Goal: Task Accomplishment & Management: Manage account settings

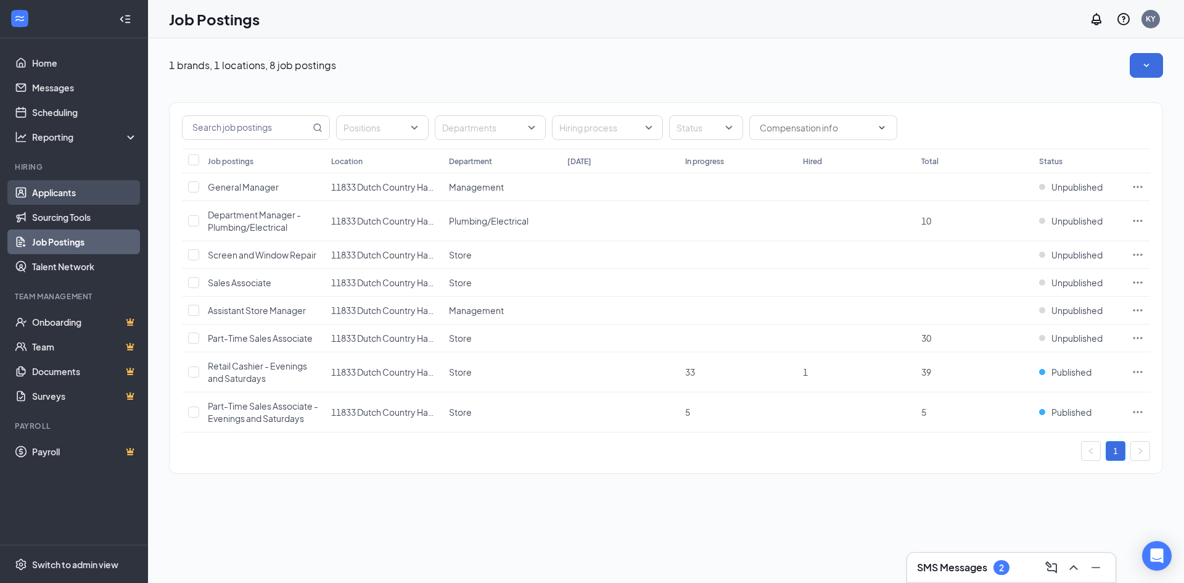
click at [62, 193] on link "Applicants" at bounding box center [84, 192] width 105 height 25
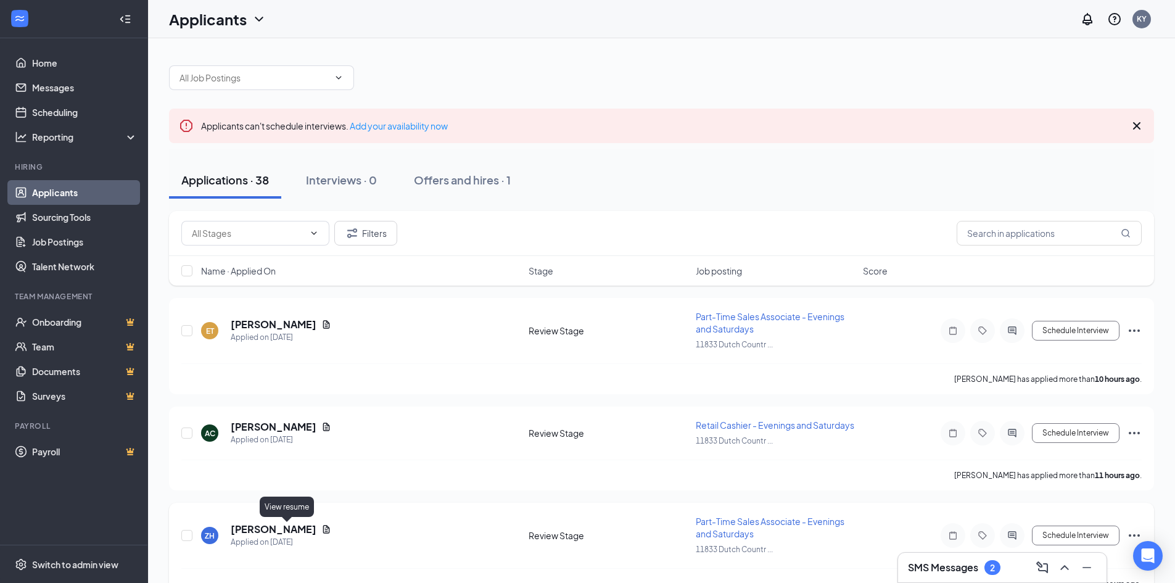
click at [323, 533] on icon "Document" at bounding box center [326, 529] width 7 height 8
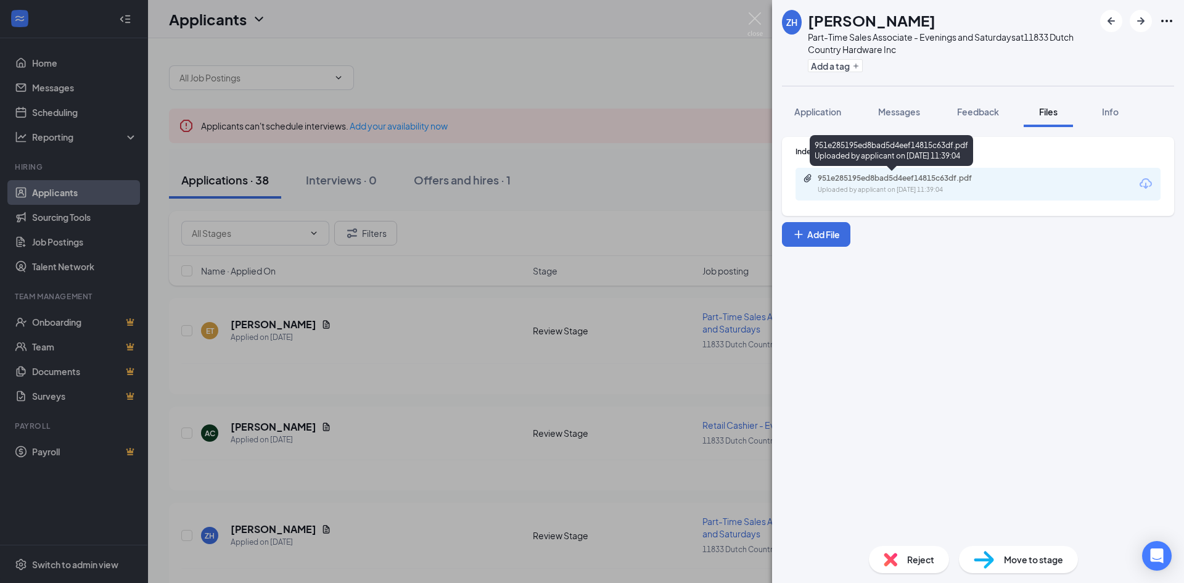
click at [976, 182] on div "951e285195ed8bad5d4eef14815c63df.pdf" at bounding box center [904, 178] width 173 height 10
click at [449, 328] on div "ZH [PERSON_NAME] Part-Time Sales Associate - Evenings and Saturdays at 11833 Du…" at bounding box center [592, 291] width 1184 height 583
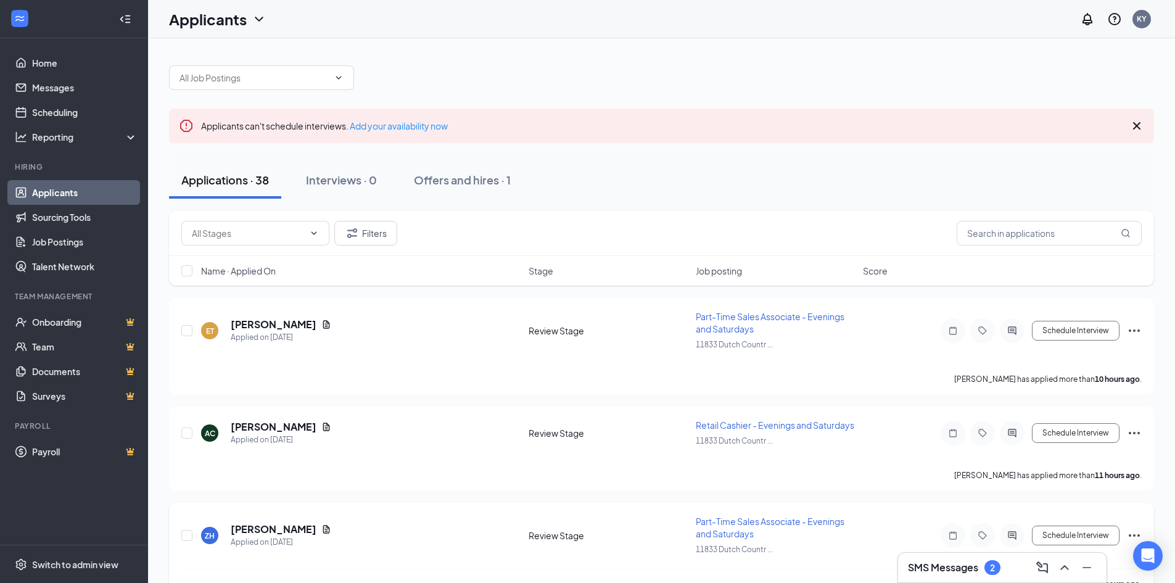
click at [793, 519] on span "Part-Time Sales Associate - Evenings and Saturdays" at bounding box center [770, 527] width 149 height 23
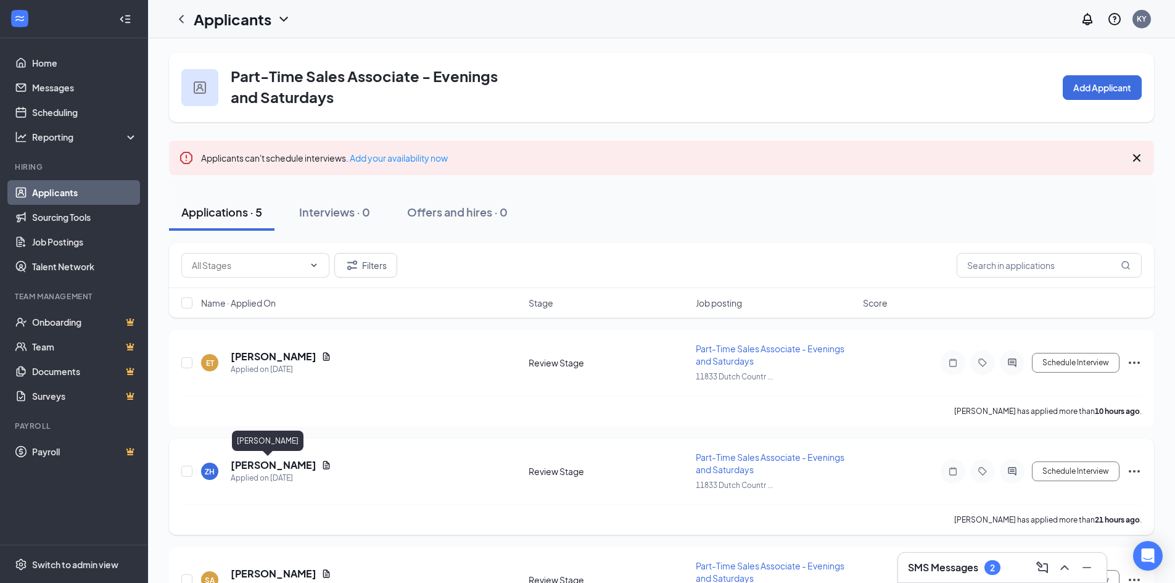
click at [249, 468] on h5 "[PERSON_NAME]" at bounding box center [274, 465] width 86 height 14
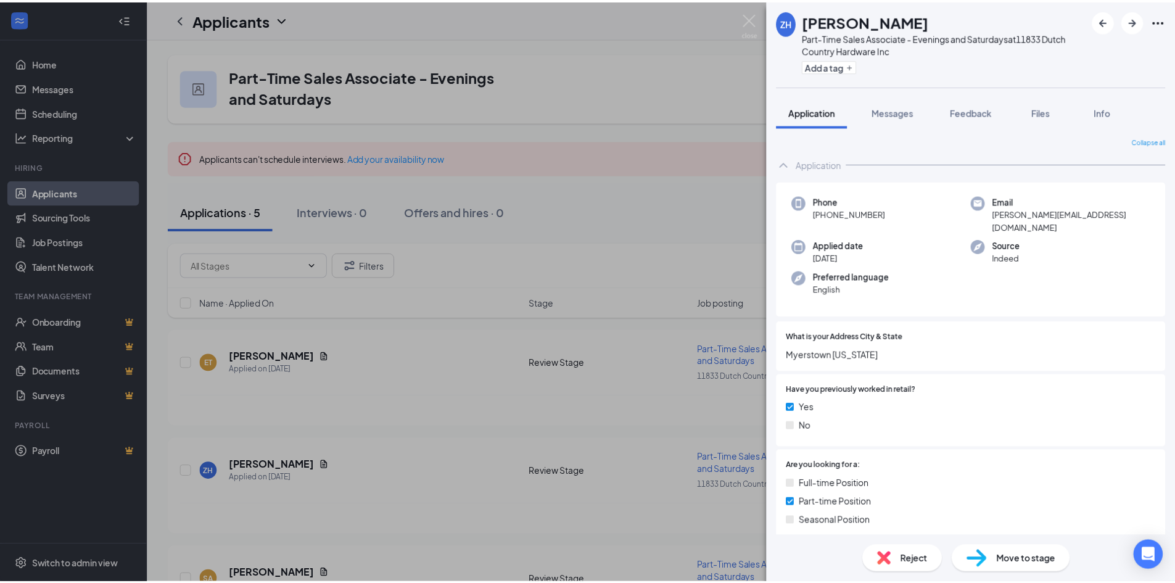
scroll to position [123, 0]
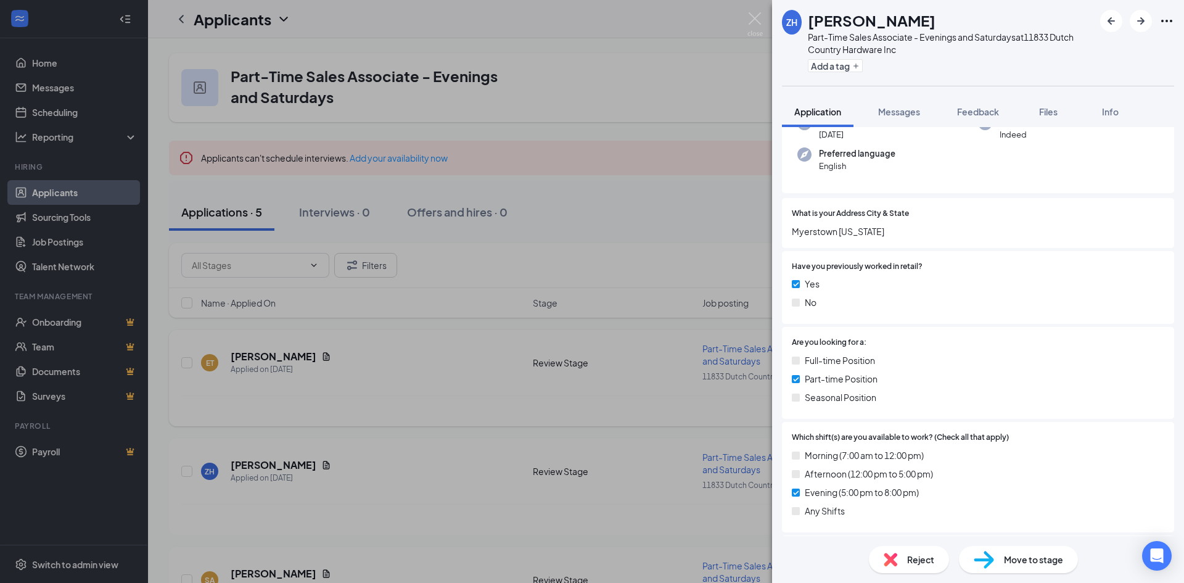
click at [393, 392] on div "ZH [PERSON_NAME] Part-Time Sales Associate - Evenings and Saturdays at 11833 Du…" at bounding box center [592, 291] width 1184 height 583
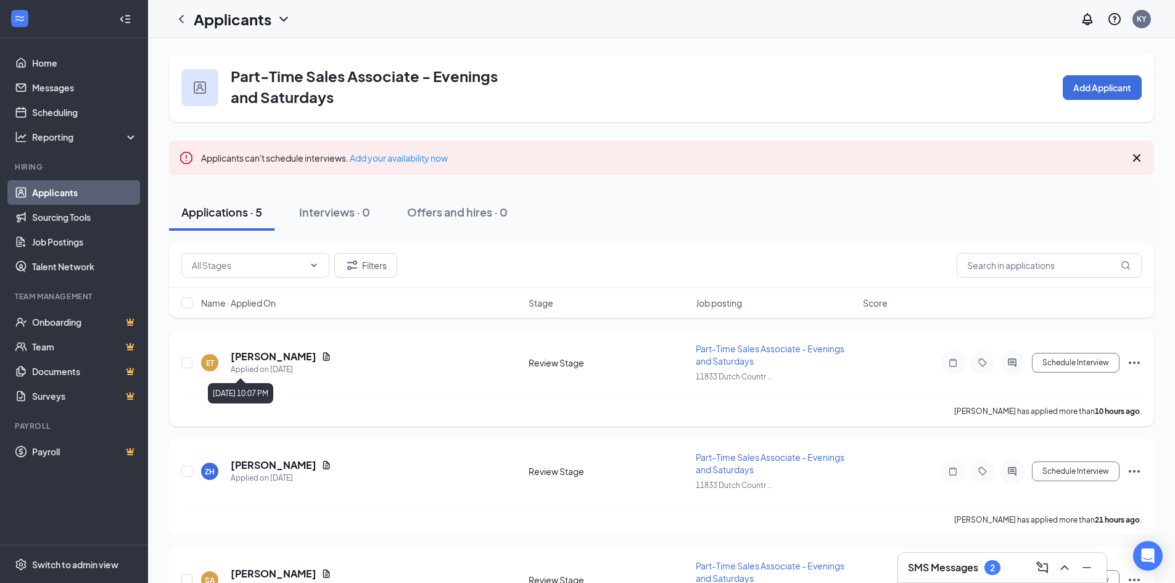
click at [323, 359] on icon "Document" at bounding box center [326, 356] width 7 height 8
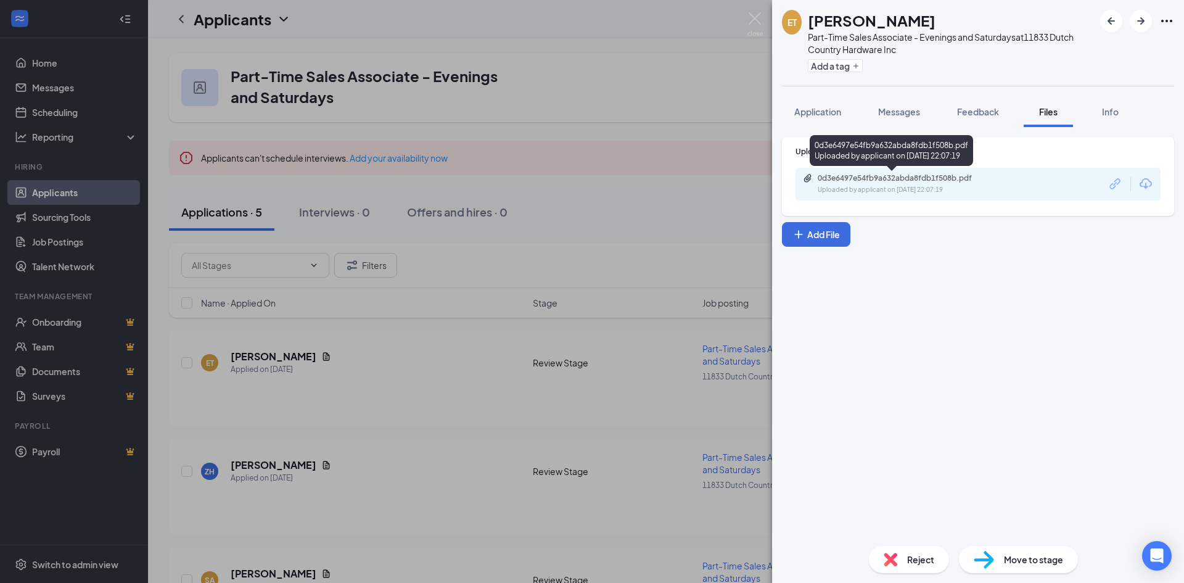
click at [902, 180] on div "0d3e6497e54fb9a632abda8fdb1f508b.pdf" at bounding box center [904, 178] width 173 height 10
click at [574, 314] on div "ET [PERSON_NAME] Part-Time Sales Associate - Evenings and Saturdays at 11833 Du…" at bounding box center [592, 291] width 1184 height 583
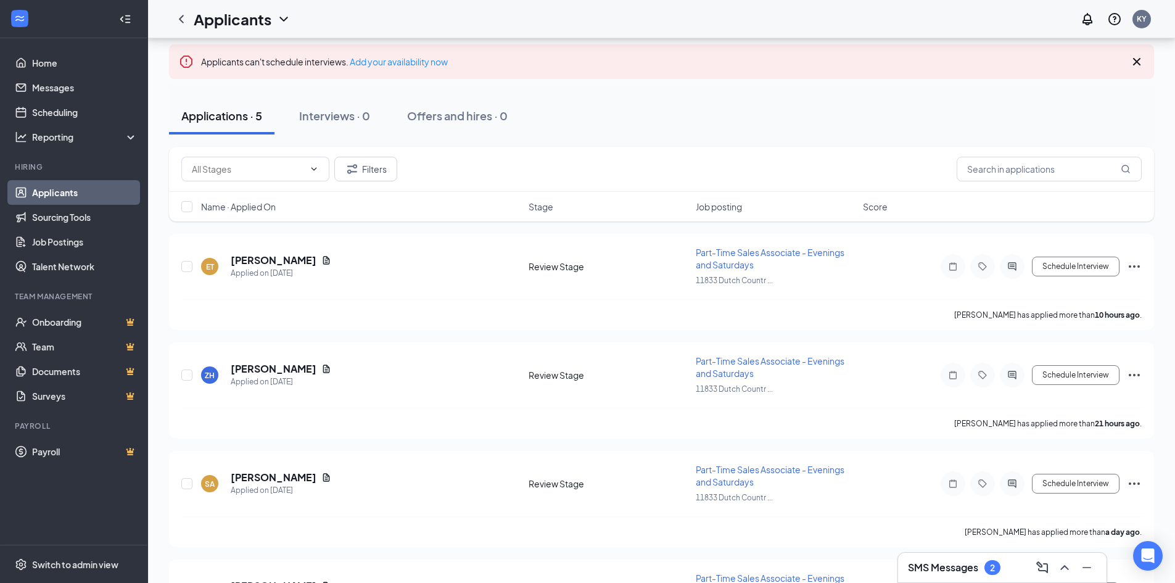
scroll to position [123, 0]
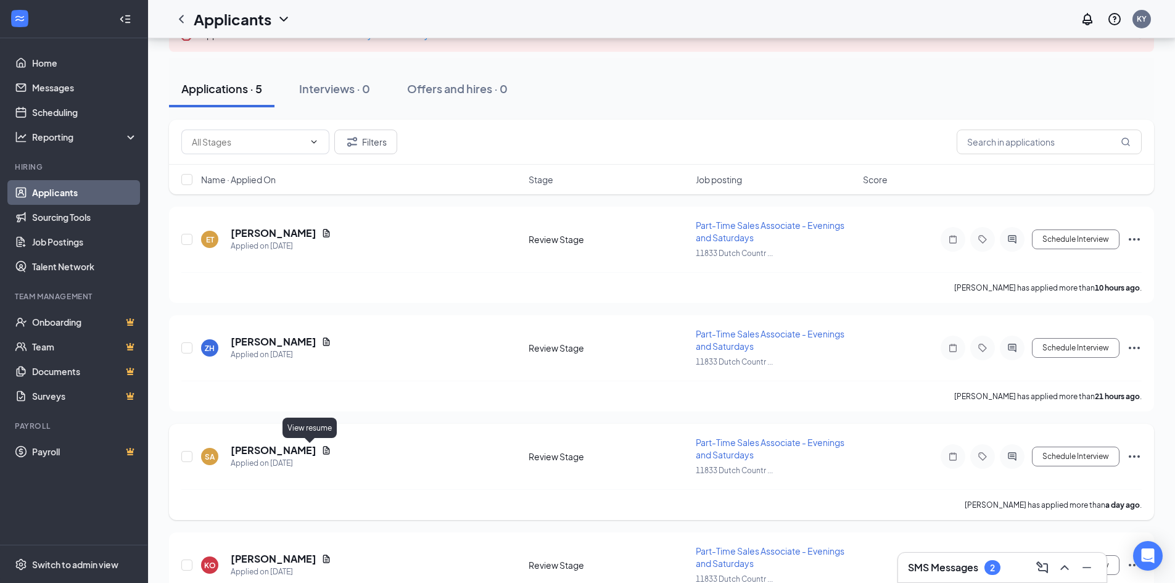
click at [323, 448] on icon "Document" at bounding box center [326, 450] width 7 height 8
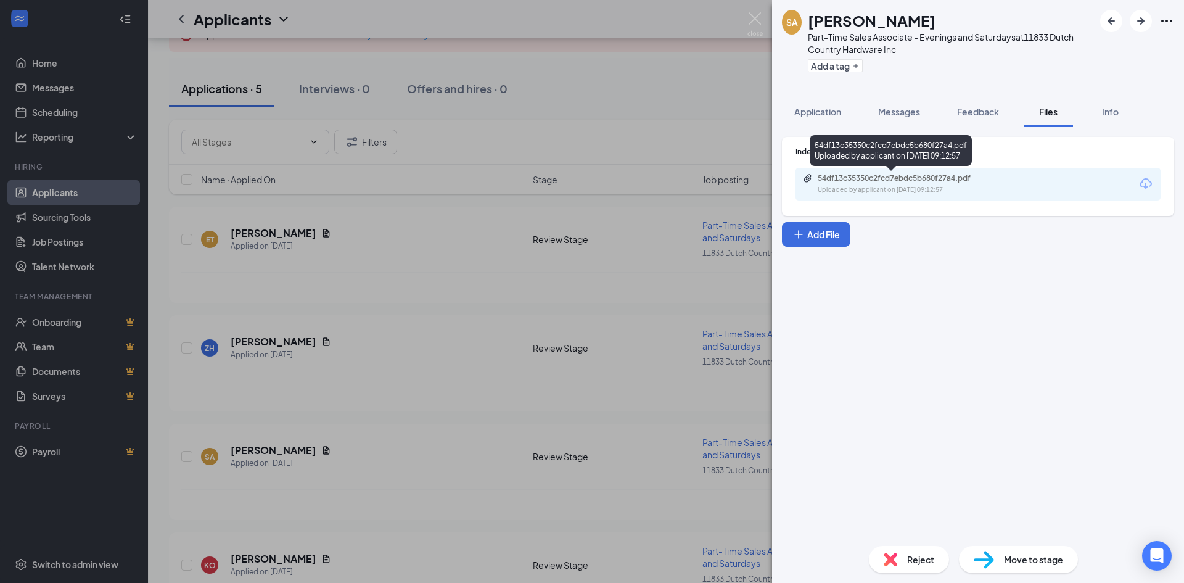
click at [909, 181] on div "54df13c35350c2fcd7ebdc5b680f27a4.pdf" at bounding box center [904, 178] width 173 height 10
click at [419, 407] on div "SA [PERSON_NAME] Part-Time Sales Associate - Evenings and Saturdays at 11833 Du…" at bounding box center [592, 291] width 1184 height 583
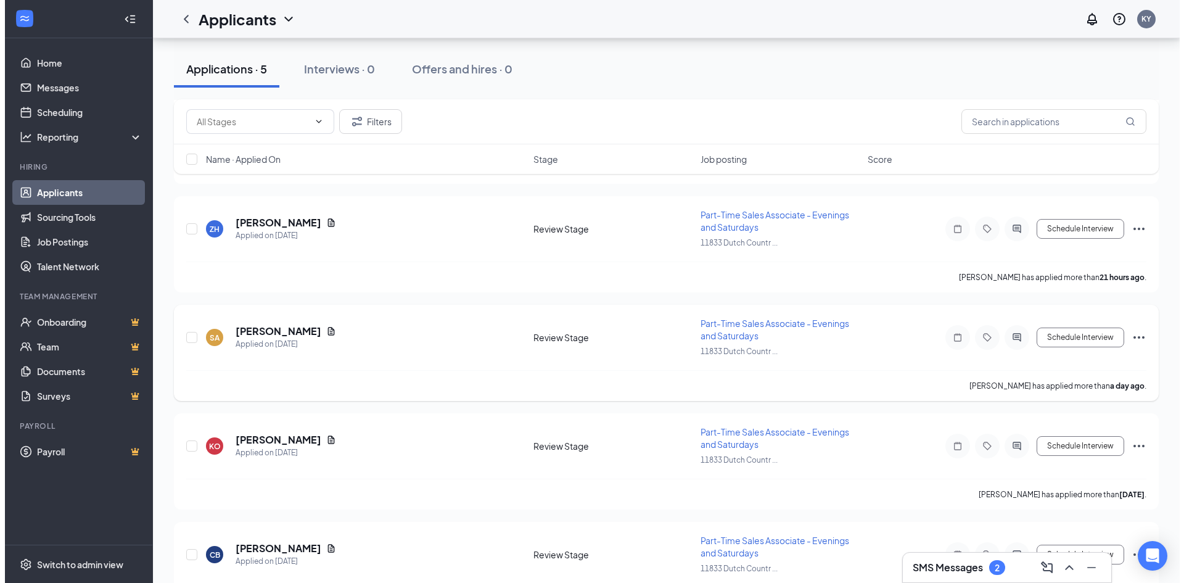
scroll to position [247, 0]
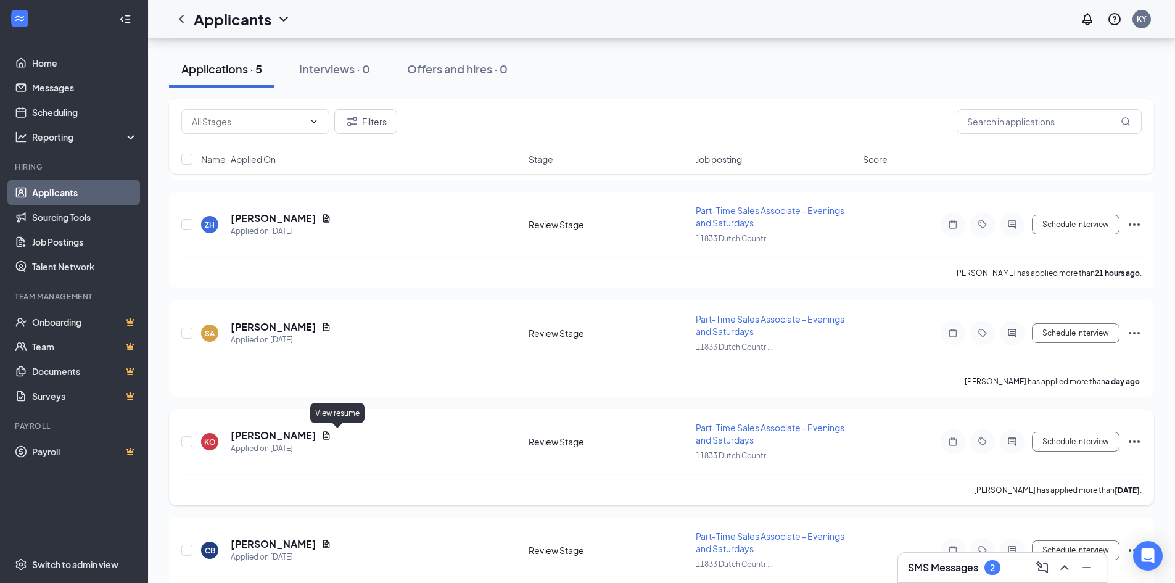
click at [331, 437] on icon "Document" at bounding box center [326, 436] width 10 height 10
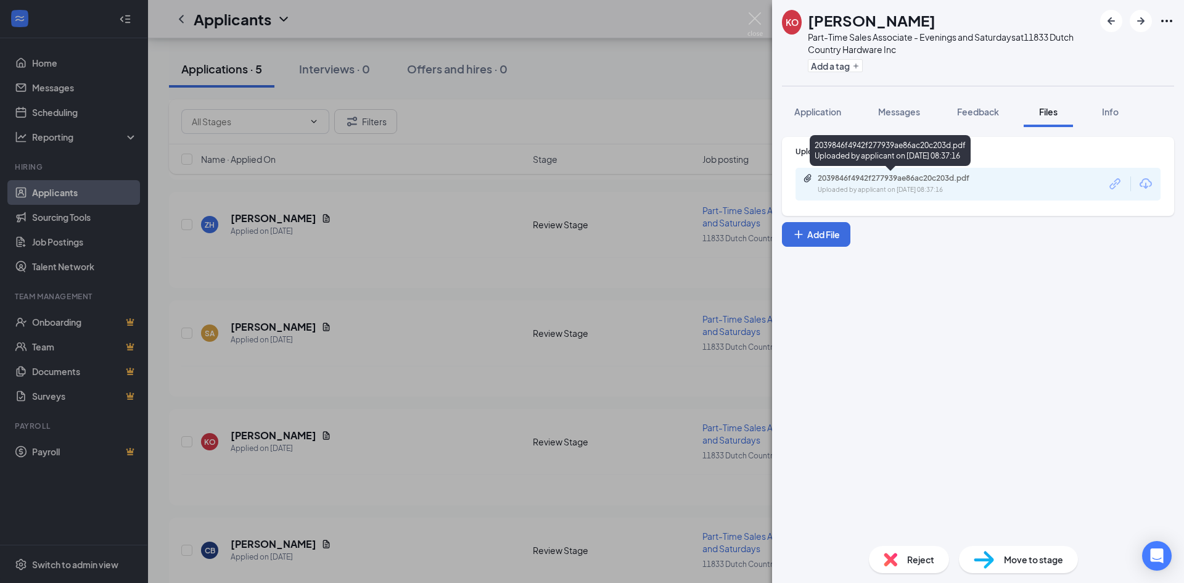
click at [873, 191] on div "Uploaded by applicant on [DATE] 08:37:16" at bounding box center [910, 190] width 185 height 10
